Goal: Task Accomplishment & Management: Complete application form

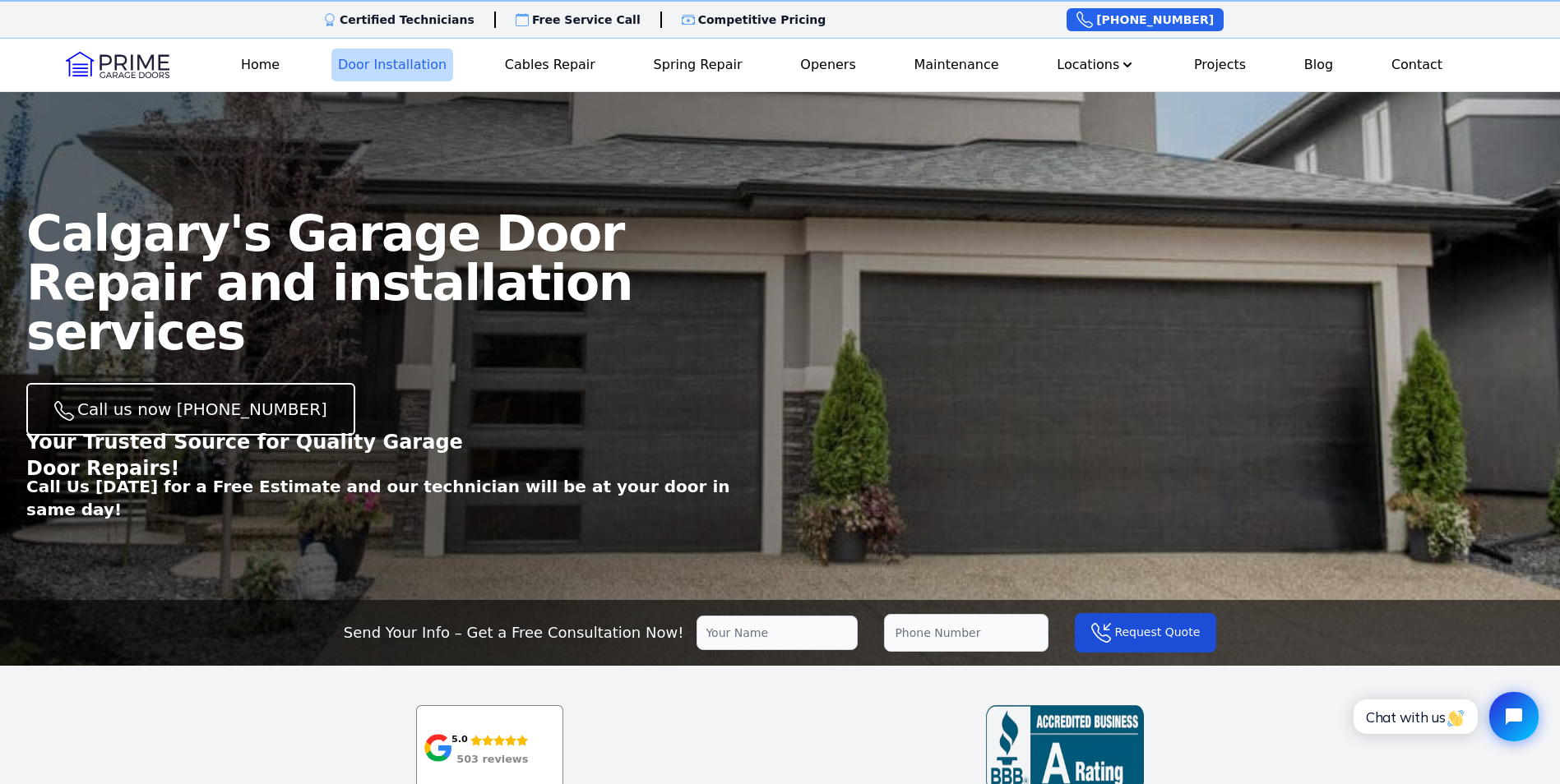
click at [380, 66] on link "Door Installation" at bounding box center [392, 65] width 122 height 33
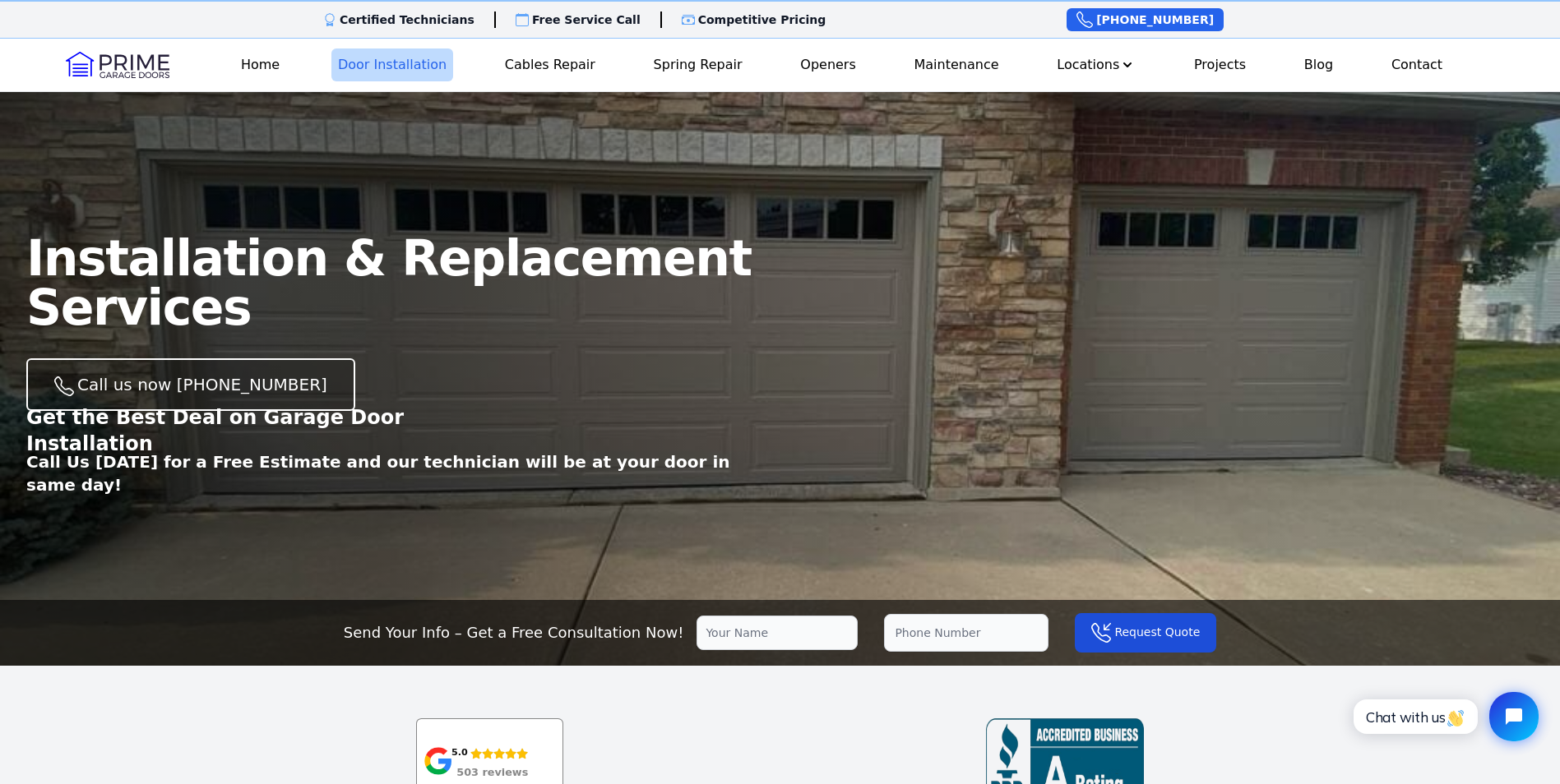
click at [425, 65] on link "Door Installation" at bounding box center [392, 65] width 122 height 33
click at [361, 63] on link "Door Installation" at bounding box center [392, 65] width 122 height 33
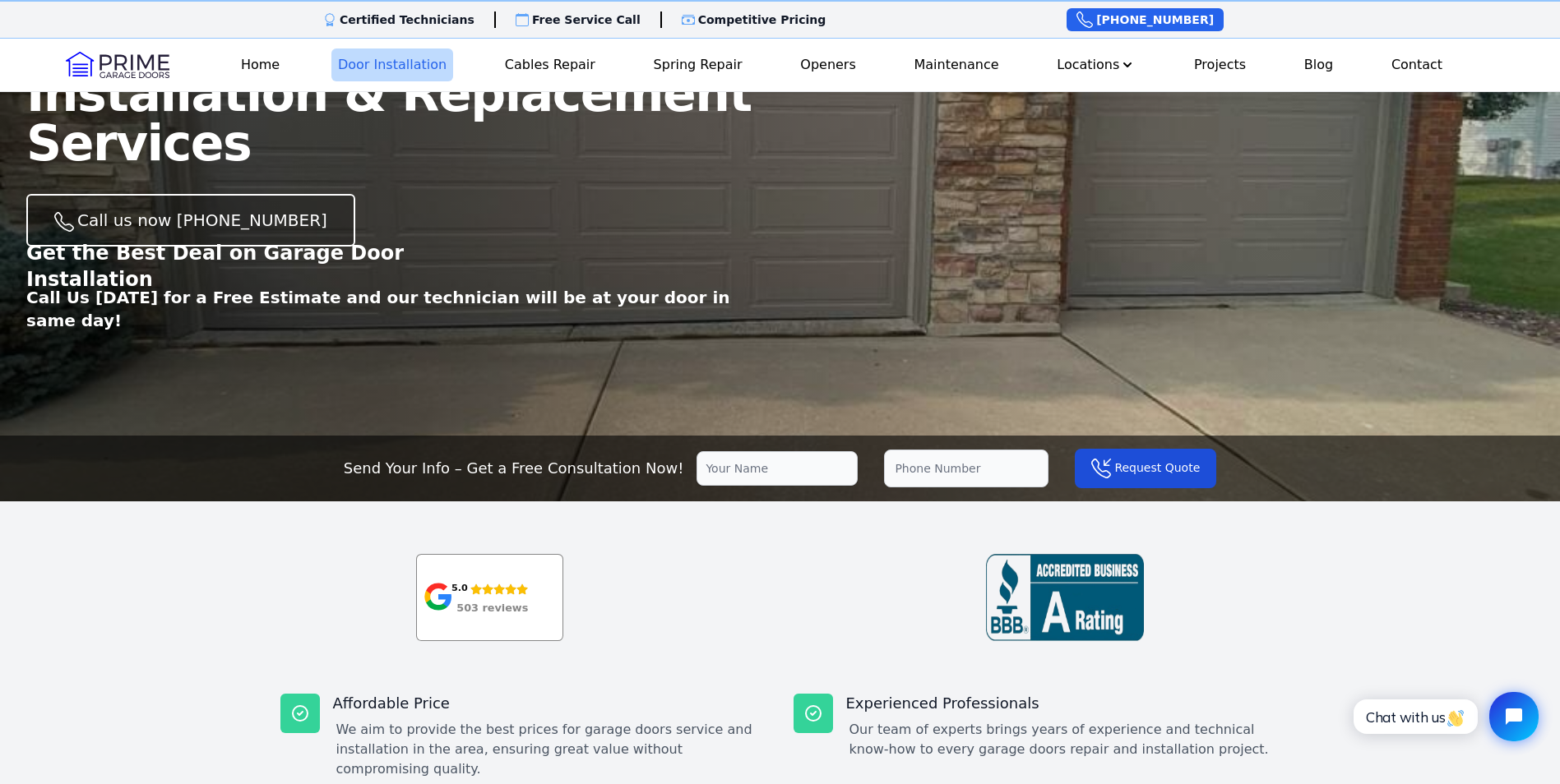
scroll to position [411, 0]
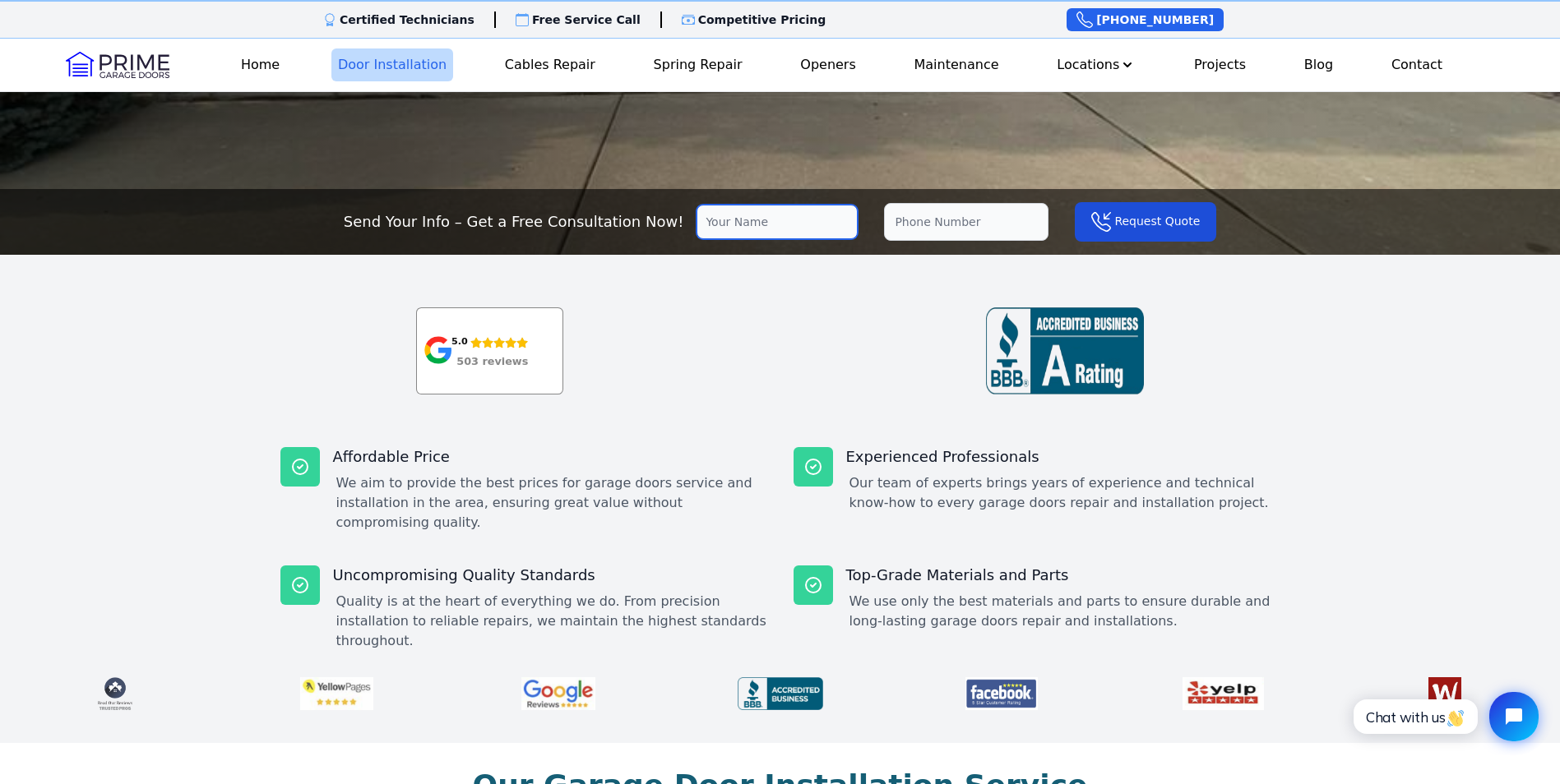
click at [741, 218] on input "text" at bounding box center [777, 222] width 161 height 34
click at [649, 323] on div "5.0 503 reviews" at bounding box center [780, 350] width 1560 height 87
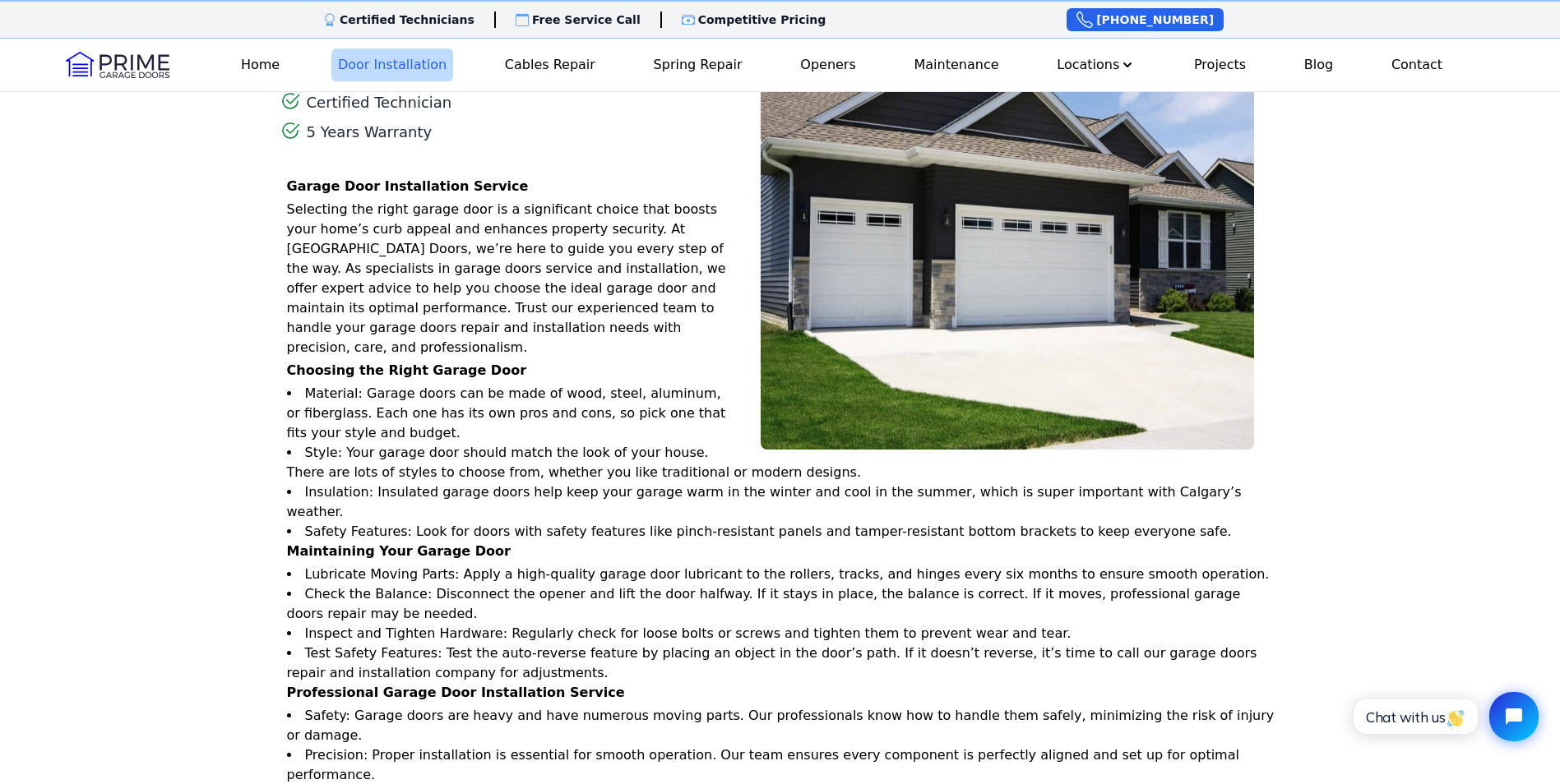
scroll to position [1479, 0]
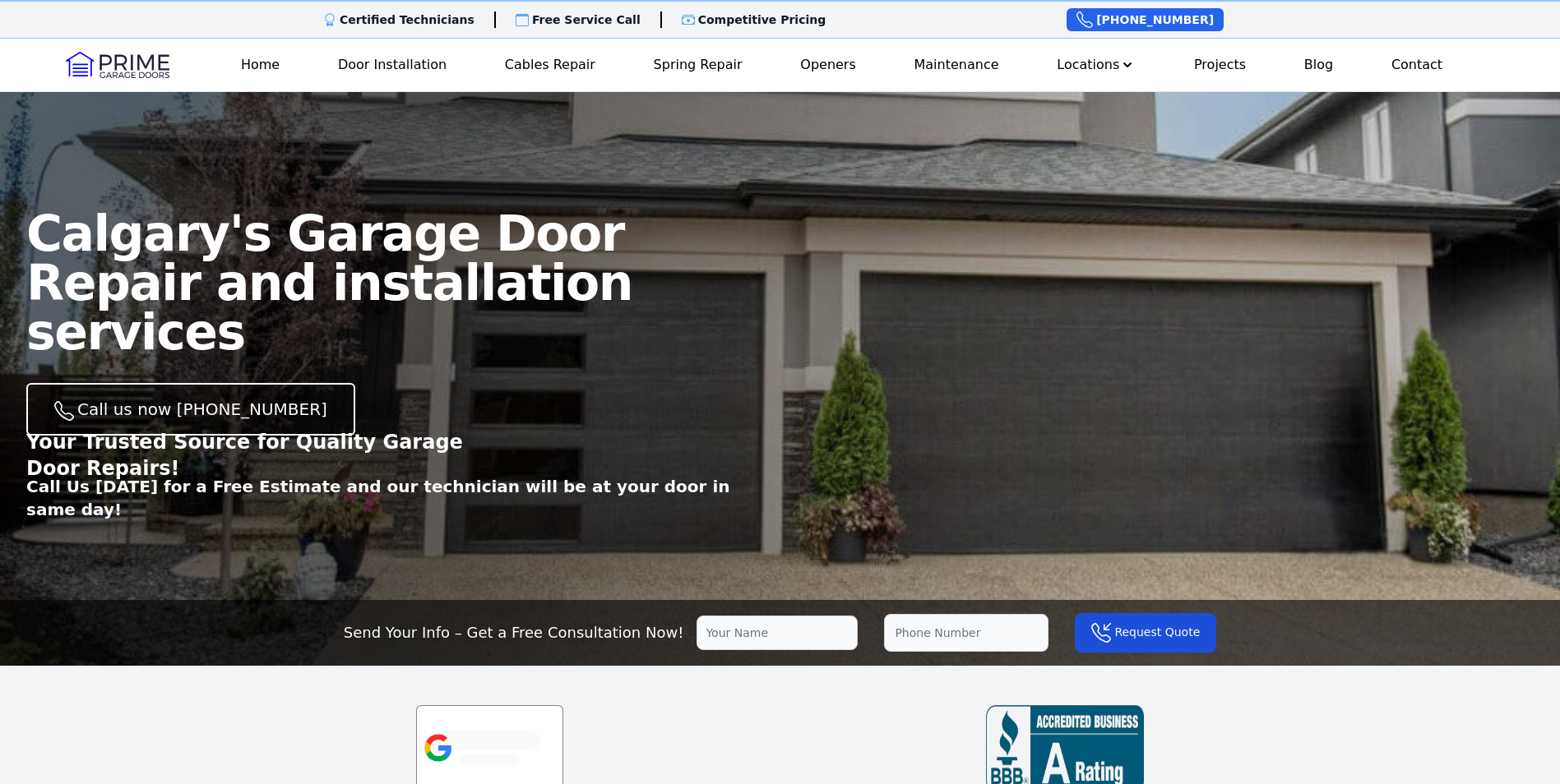
drag, startPoint x: 1244, startPoint y: 772, endPoint x: 1252, endPoint y: 768, distance: 8.9
drag, startPoint x: 1252, startPoint y: 768, endPoint x: 757, endPoint y: 627, distance: 514.7
click at [757, 628] on input "text" at bounding box center [777, 633] width 161 height 34
type input "[PERSON_NAME]"
type input "[PHONE_NUMBER]"
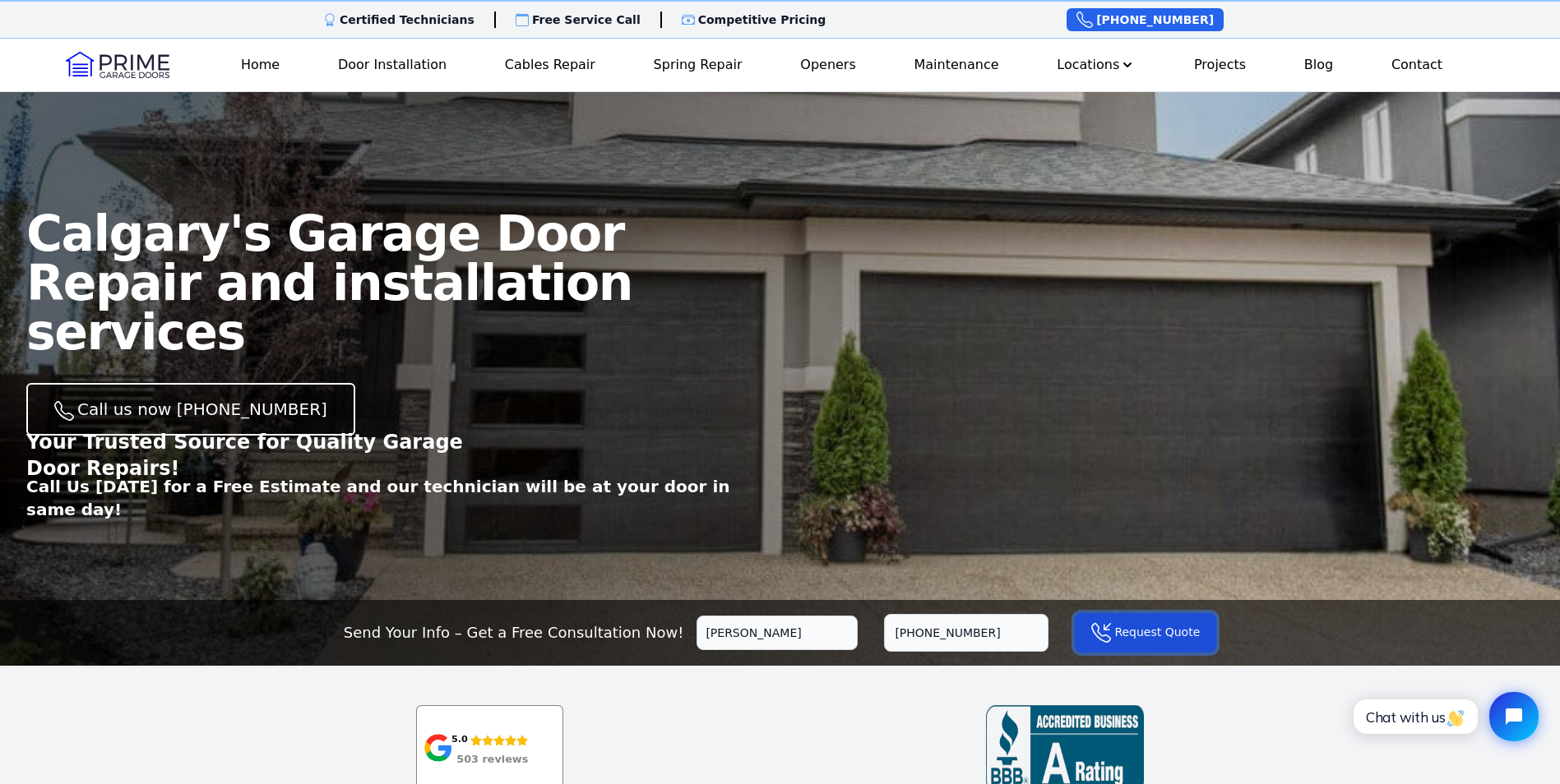
click at [1148, 627] on button "Request Quote" at bounding box center [1145, 633] width 142 height 40
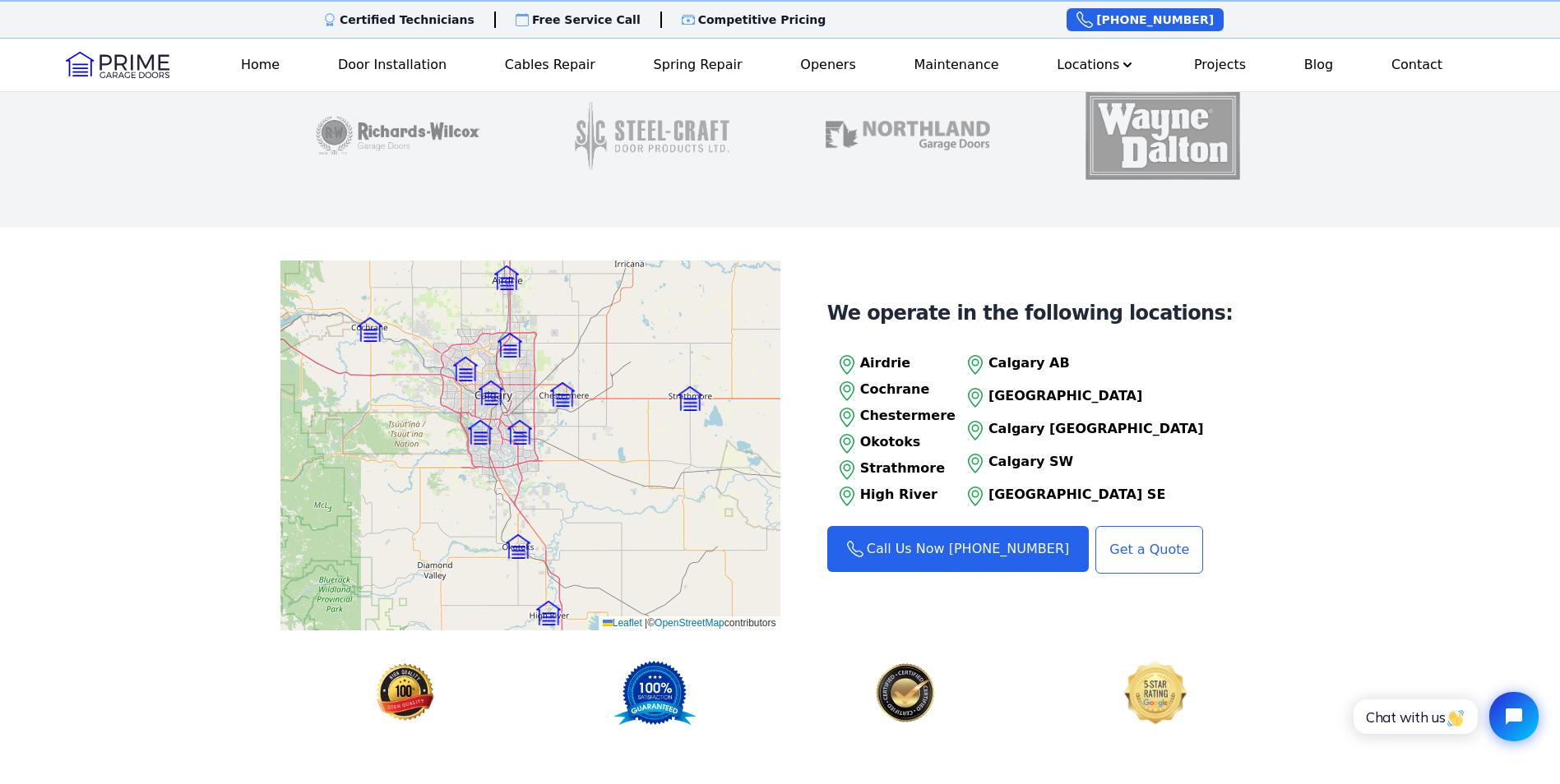
scroll to position [1890, 0]
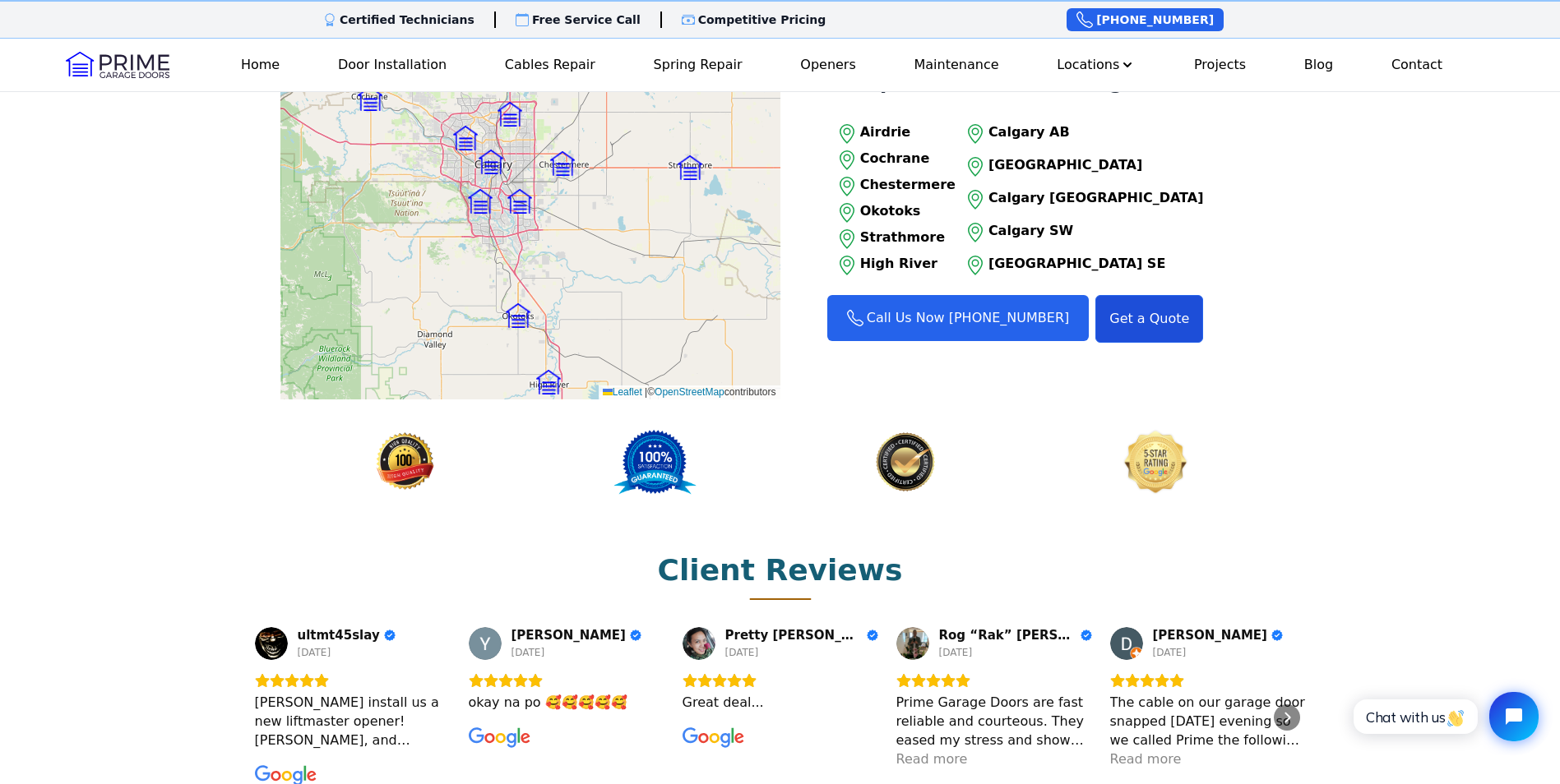
click at [1156, 295] on link "Get a Quote" at bounding box center [1148, 319] width 107 height 48
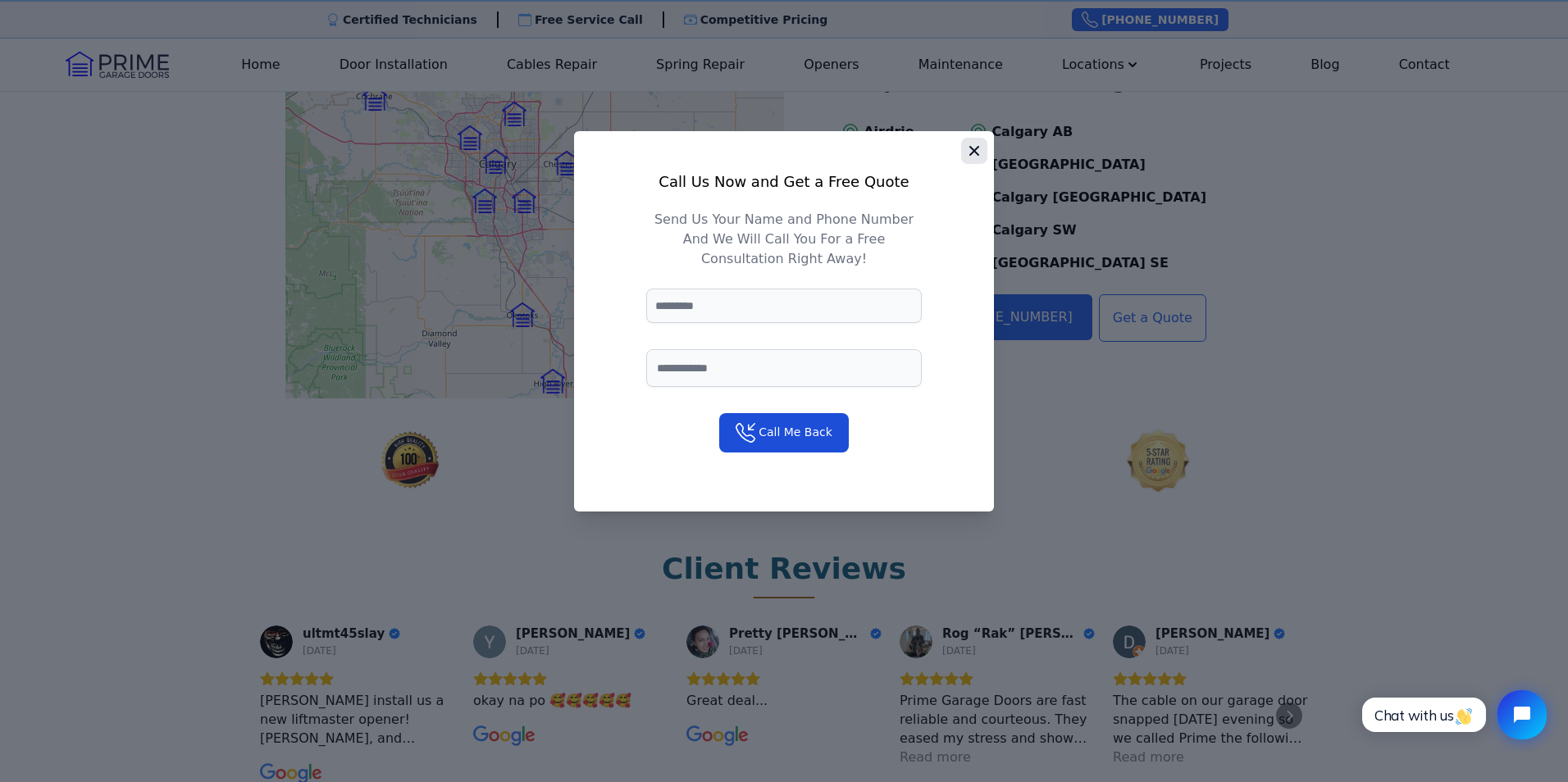
click at [973, 153] on icon "button" at bounding box center [974, 150] width 16 height 16
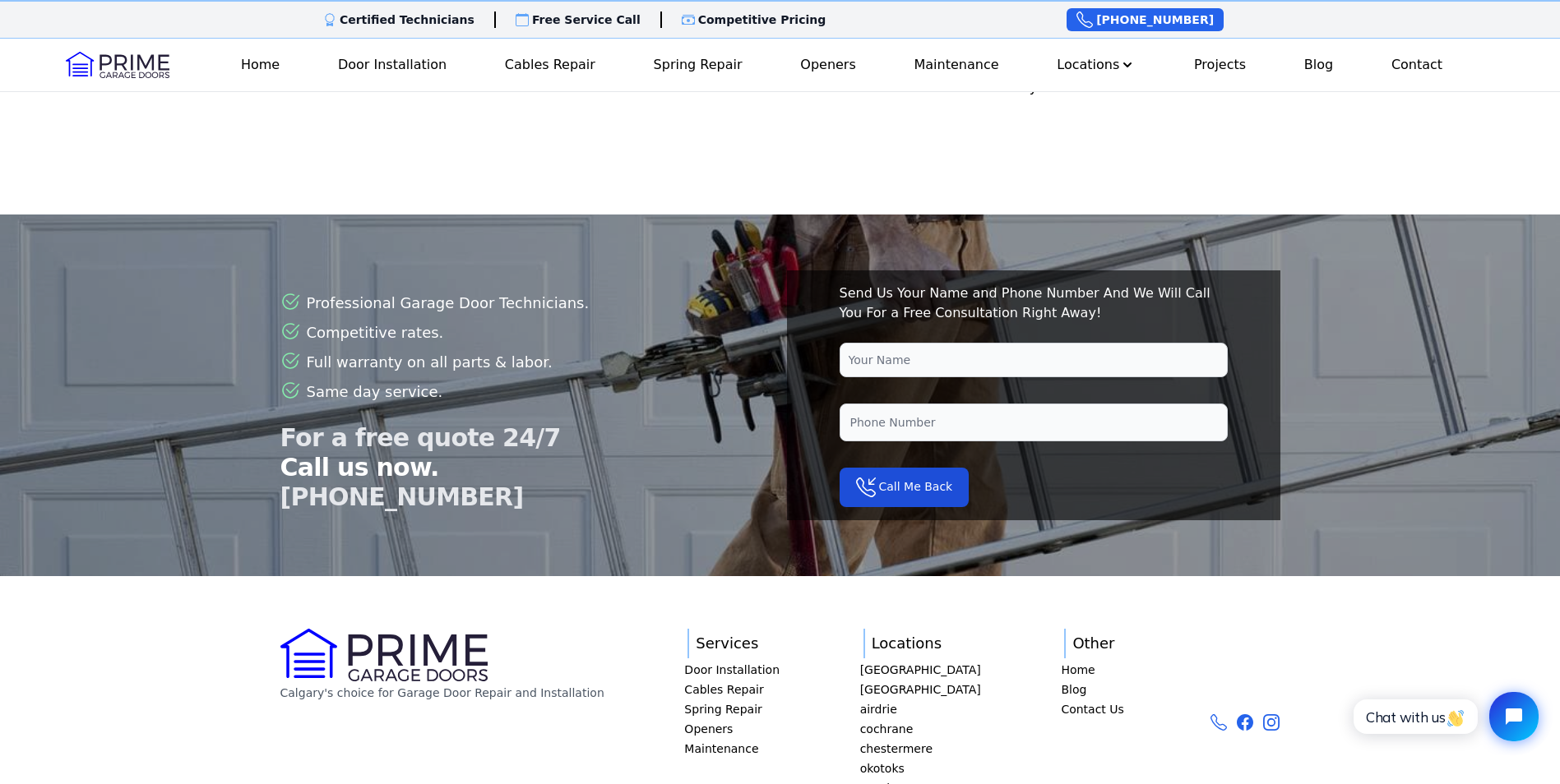
scroll to position [4093, 0]
